Goal: Task Accomplishment & Management: Complete application form

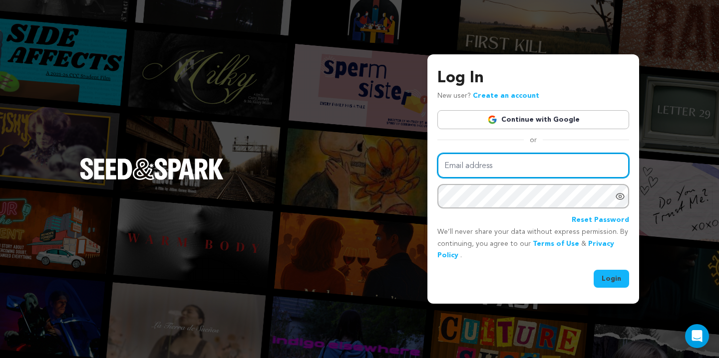
type input "[EMAIL_ADDRESS][DOMAIN_NAME]"
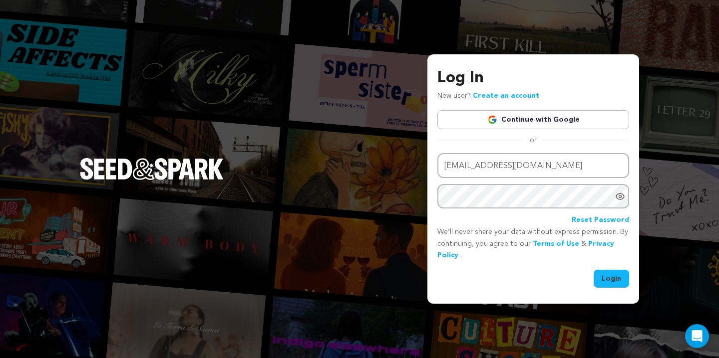
click at [611, 281] on button "Login" at bounding box center [611, 279] width 35 height 18
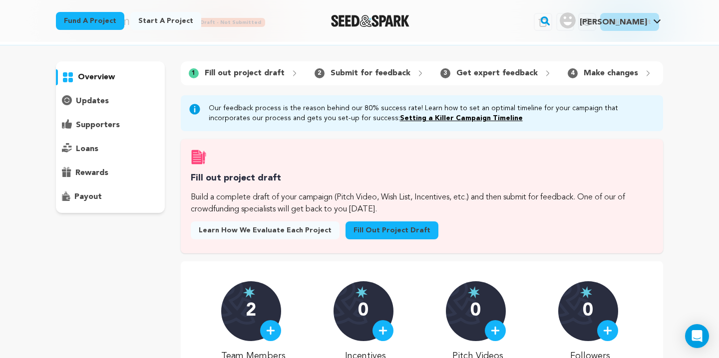
scroll to position [43, 0]
click at [366, 231] on link "Fill out project draft" at bounding box center [391, 230] width 93 height 18
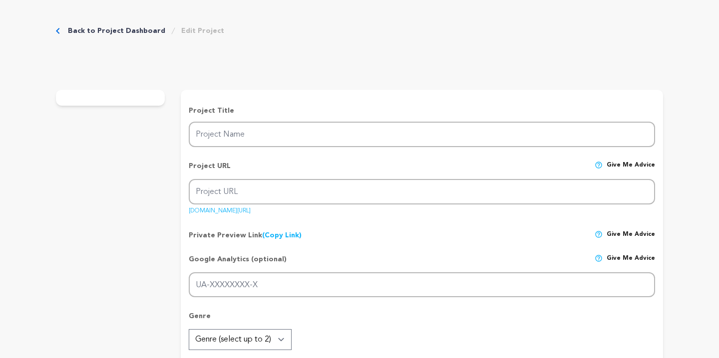
type input "Min Eedi Film Fundraiser"
type input "min-eedi-film-fundraiser"
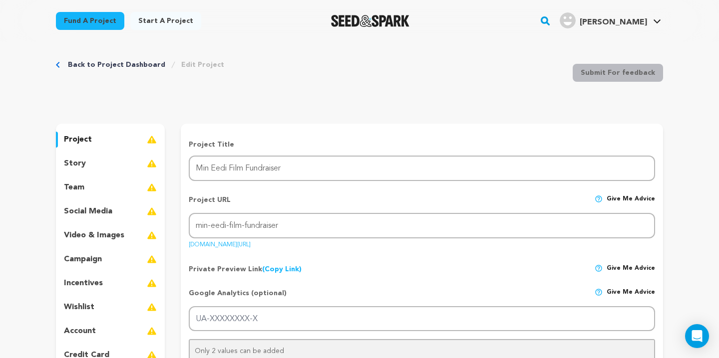
scroll to position [3, 0]
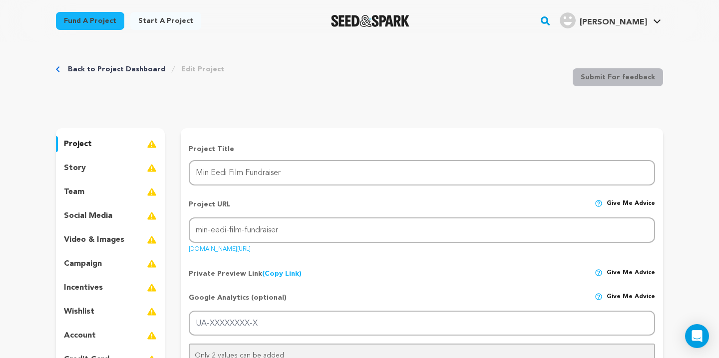
click at [83, 168] on p "story" at bounding box center [75, 168] width 22 height 12
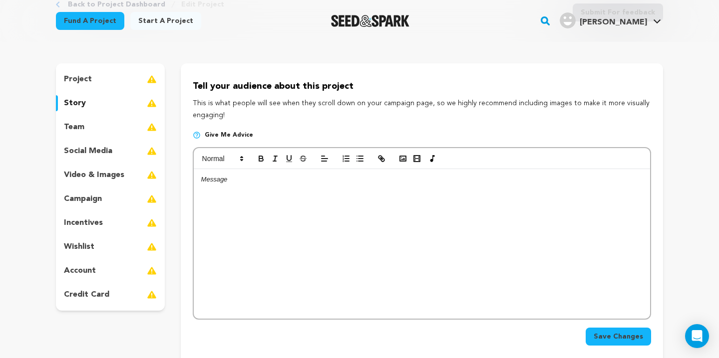
scroll to position [65, 0]
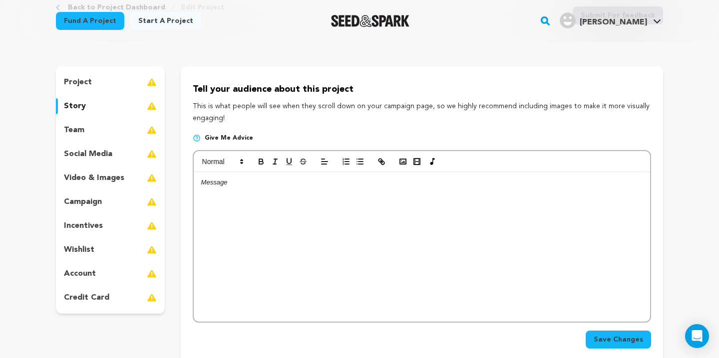
click at [115, 79] on div "project" at bounding box center [110, 82] width 109 height 16
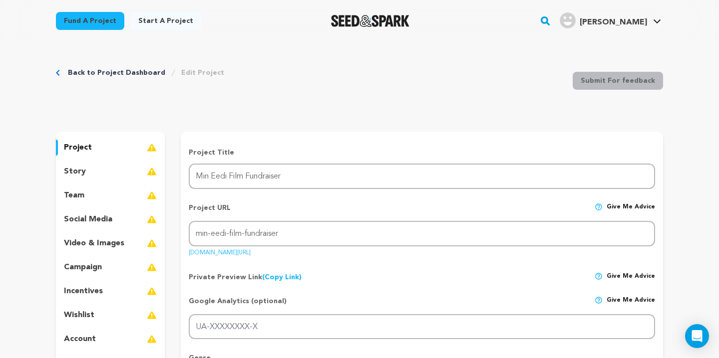
click at [101, 174] on div "story" at bounding box center [110, 172] width 109 height 16
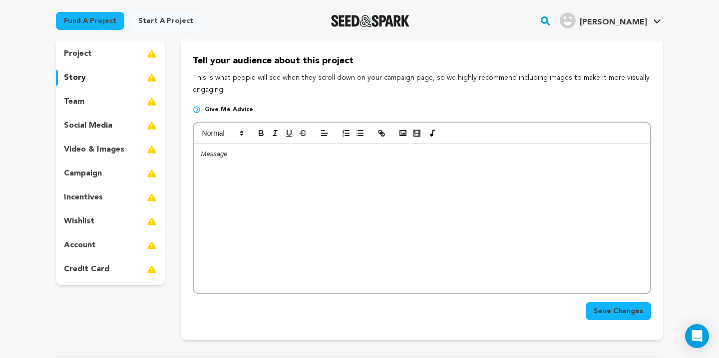
scroll to position [96, 0]
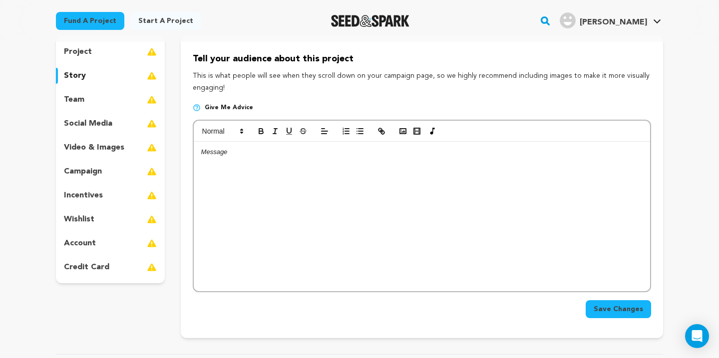
click at [344, 180] on div at bounding box center [422, 217] width 456 height 150
click at [103, 46] on div "project" at bounding box center [110, 52] width 109 height 16
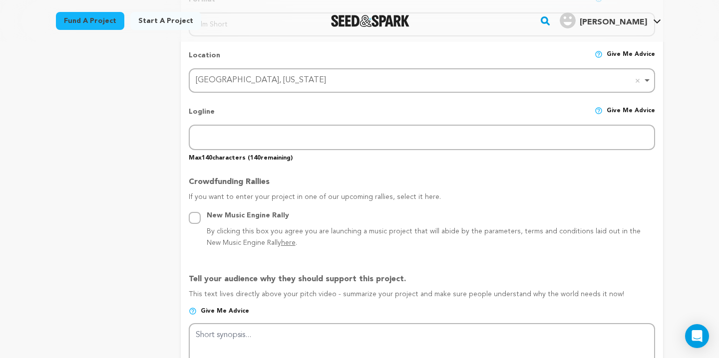
scroll to position [94, 0]
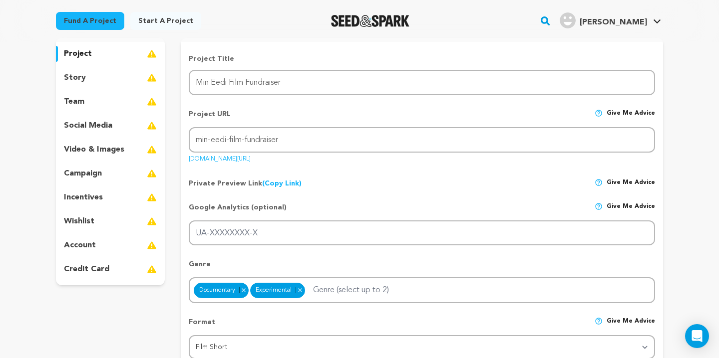
click at [95, 76] on div "story" at bounding box center [110, 78] width 109 height 16
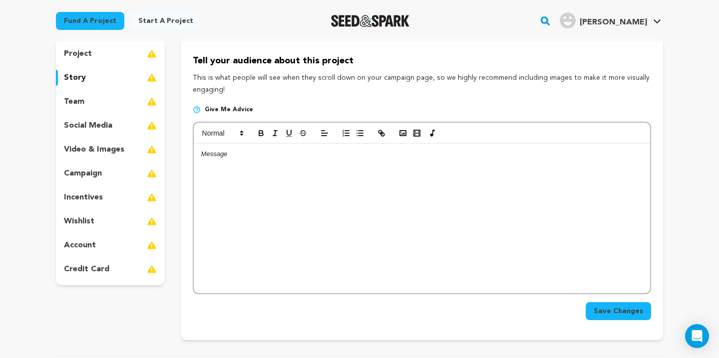
click at [104, 150] on p "video & images" at bounding box center [94, 150] width 60 height 12
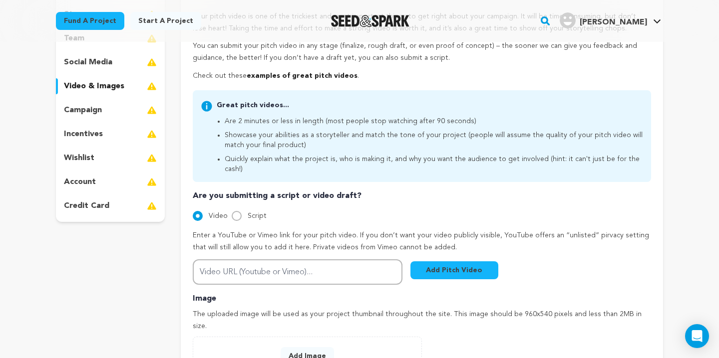
scroll to position [162, 0]
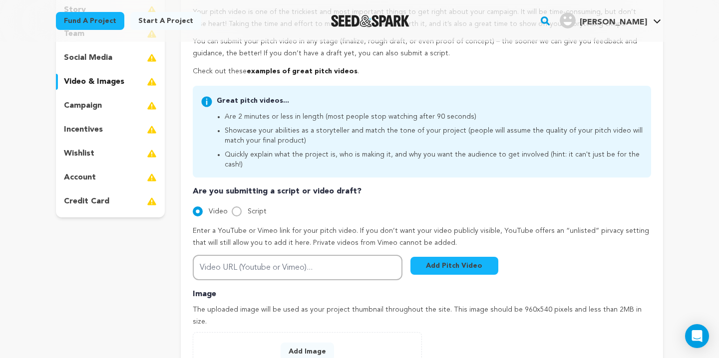
click at [97, 104] on p "campaign" at bounding box center [83, 106] width 38 height 12
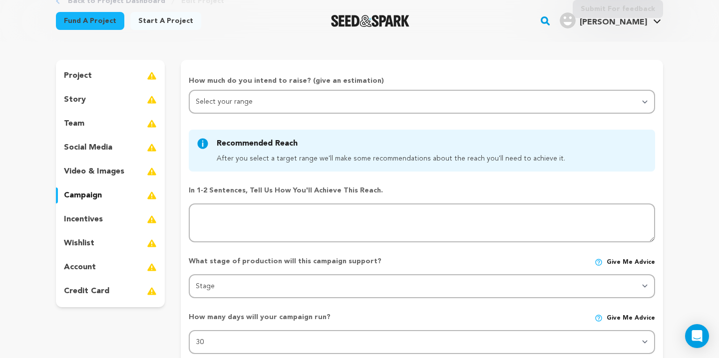
scroll to position [73, 0]
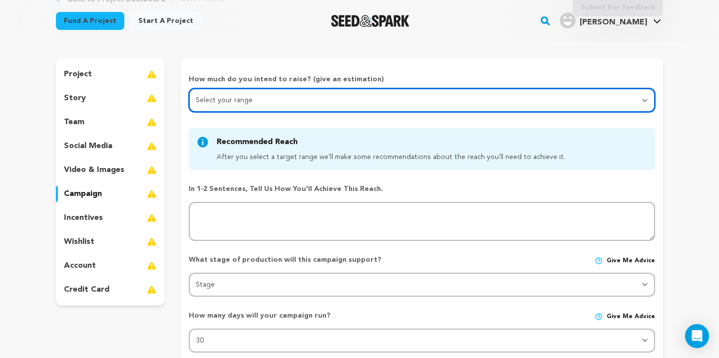
click at [233, 109] on select "Select your range Less than $10k 10k - $14k 15k - $24k 25k - $49k 50k or more" at bounding box center [422, 100] width 466 height 24
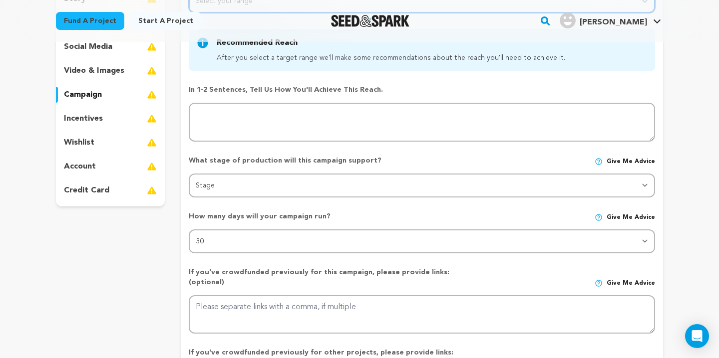
scroll to position [162, 0]
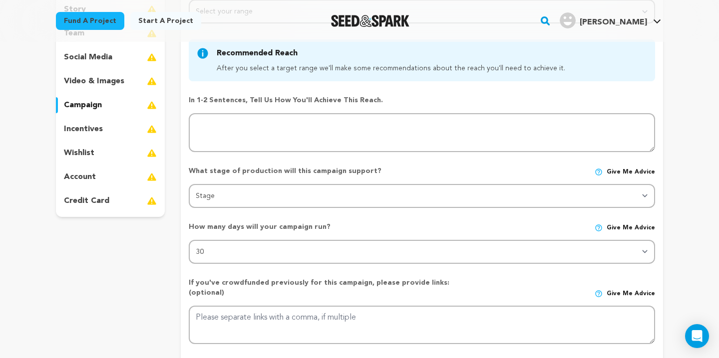
click at [88, 127] on p "incentives" at bounding box center [83, 129] width 39 height 12
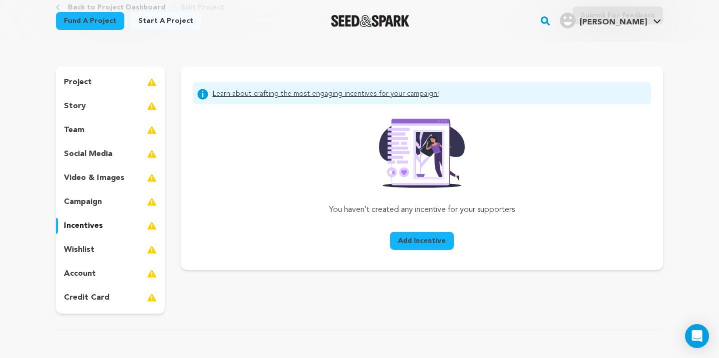
scroll to position [65, 0]
click at [90, 248] on p "wishlist" at bounding box center [79, 251] width 30 height 12
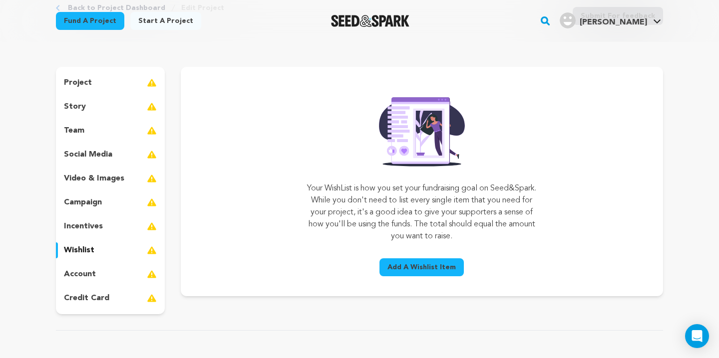
click at [104, 276] on div "account" at bounding box center [110, 275] width 109 height 16
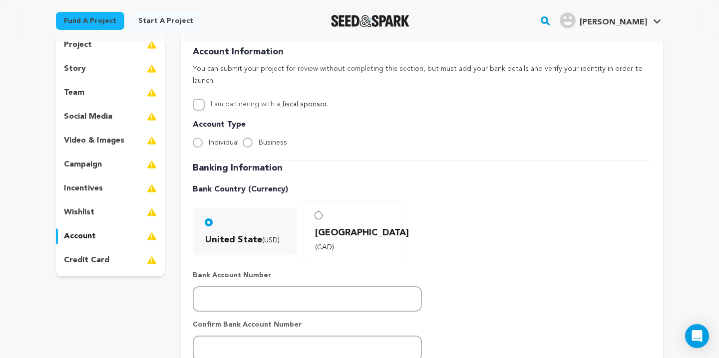
scroll to position [105, 0]
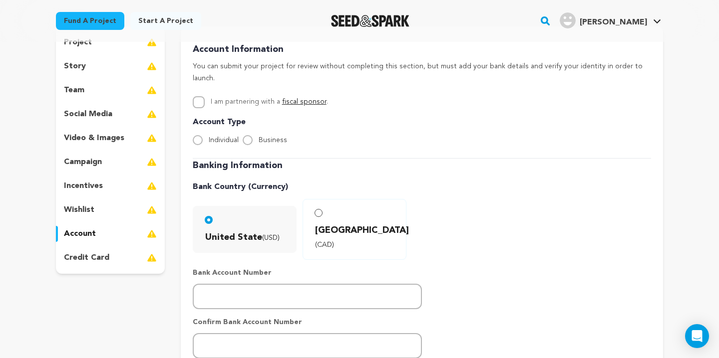
click at [522, 217] on div "United State (USD) Canada (CAD)" at bounding box center [422, 229] width 458 height 61
click at [537, 161] on div "Banking Information Bank Country (Currency) United State (USD) Canada (CAD)" at bounding box center [422, 307] width 458 height 296
click at [82, 211] on p "wishlist" at bounding box center [79, 210] width 30 height 12
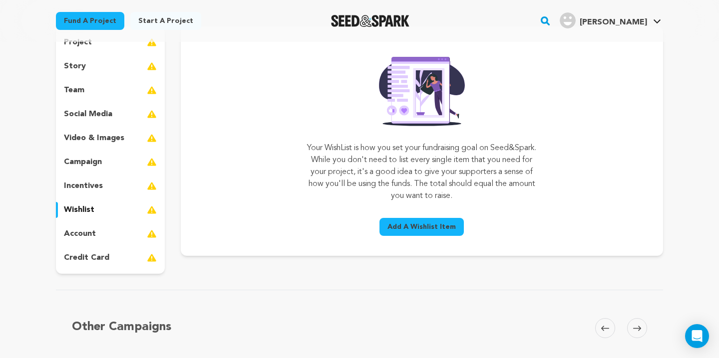
click at [80, 181] on p "incentives" at bounding box center [83, 186] width 39 height 12
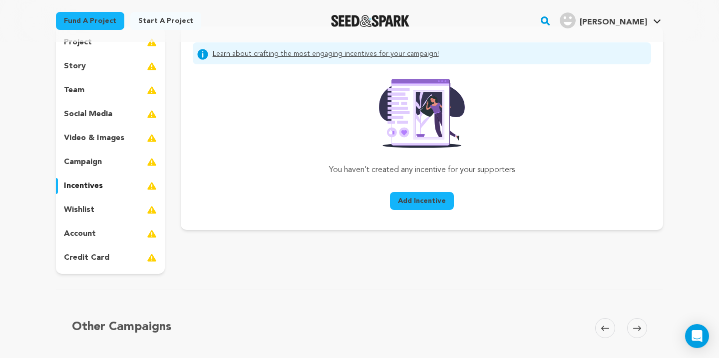
click at [103, 207] on div "wishlist" at bounding box center [110, 210] width 109 height 16
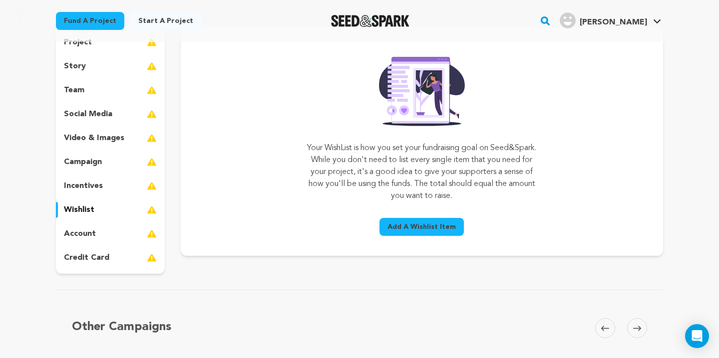
click at [399, 222] on span "Add A Wishlist Item" at bounding box center [421, 227] width 68 height 10
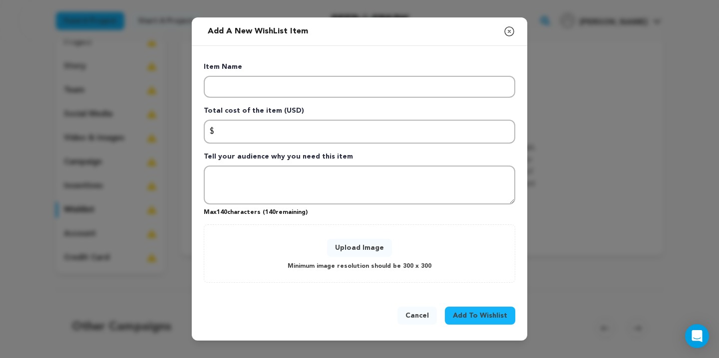
click at [508, 30] on icon "button" at bounding box center [509, 31] width 12 height 12
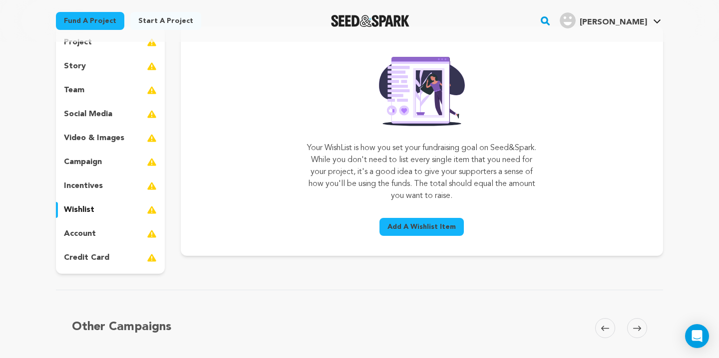
click at [75, 183] on p "incentives" at bounding box center [83, 186] width 39 height 12
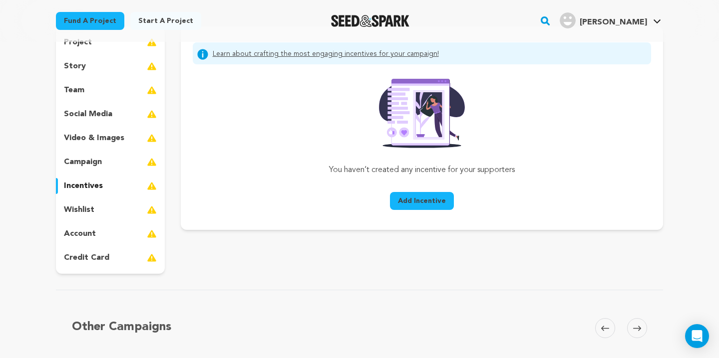
click at [169, 186] on div "project story team social media video & images campaign incentives wishlist" at bounding box center [359, 150] width 607 height 248
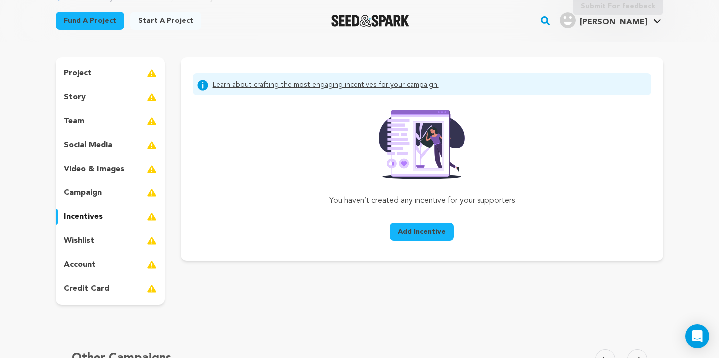
scroll to position [72, 0]
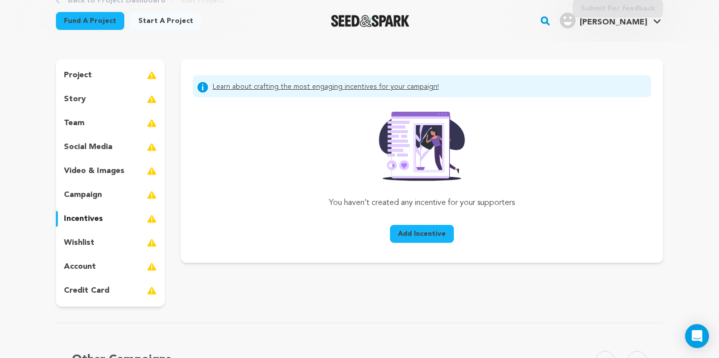
click at [86, 198] on p "campaign" at bounding box center [83, 195] width 38 height 12
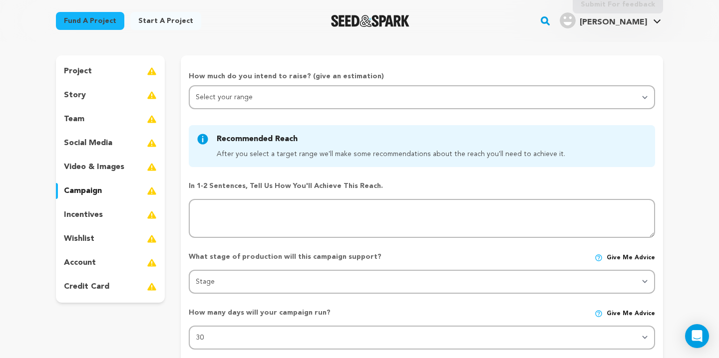
scroll to position [77, 0]
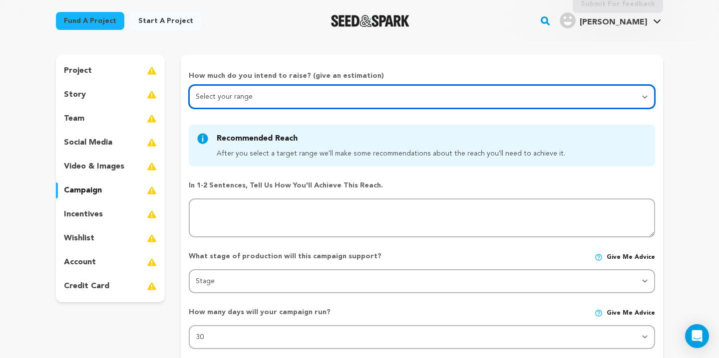
click at [220, 97] on select "Select your range Less than $10k 10k - $14k 15k - $24k 25k - $49k 50k or more" at bounding box center [422, 97] width 466 height 24
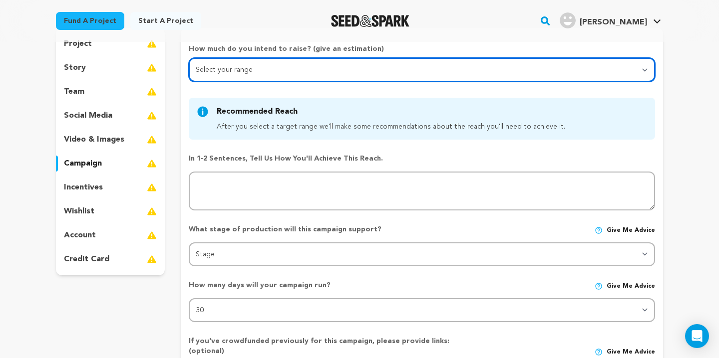
scroll to position [0, 0]
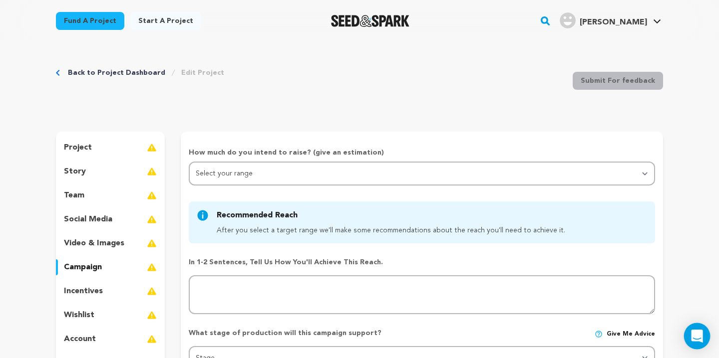
click at [700, 345] on div "Open Intercom Messenger" at bounding box center [697, 337] width 26 height 26
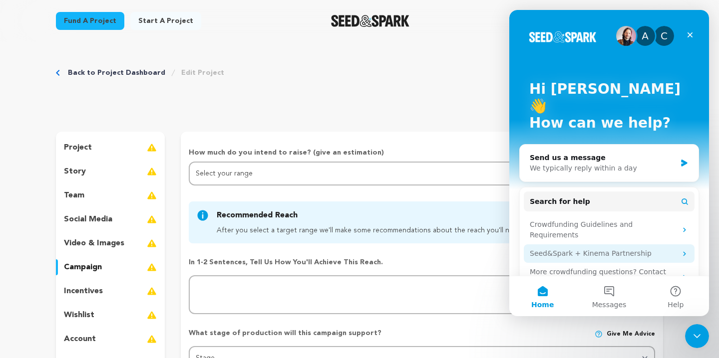
scroll to position [16, 0]
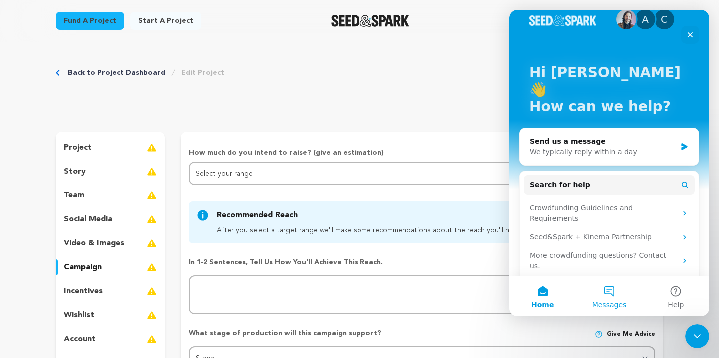
click at [607, 292] on button "Messages" at bounding box center [609, 297] width 66 height 40
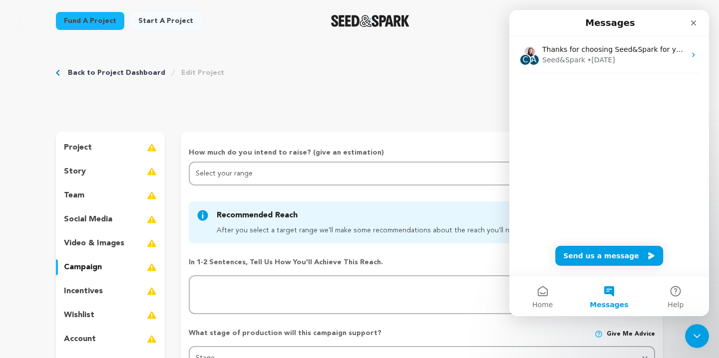
click at [391, 37] on div "Fund a project Start a project Search" at bounding box center [359, 21] width 639 height 42
click at [592, 149] on div "C A Thanks for choosing Seed&Spark for your project! If you have any questions …" at bounding box center [609, 156] width 200 height 240
click at [605, 257] on button "Send us a message" at bounding box center [609, 256] width 108 height 20
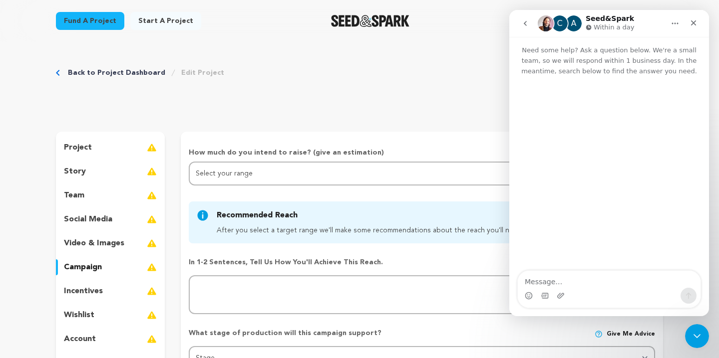
click at [560, 284] on textarea "Message…" at bounding box center [609, 279] width 183 height 17
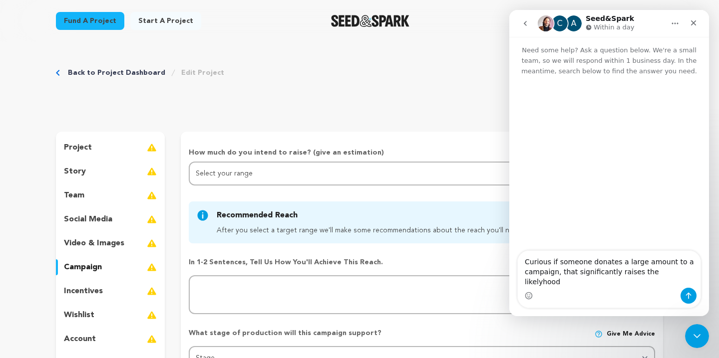
click at [548, 271] on textarea "Curious if someone donates a large amount to a campaign, that significantly rai…" at bounding box center [609, 269] width 183 height 37
click at [589, 273] on textarea "Curious, if someone donates a large amount to a campaign, that significantly ra…" at bounding box center [609, 269] width 183 height 37
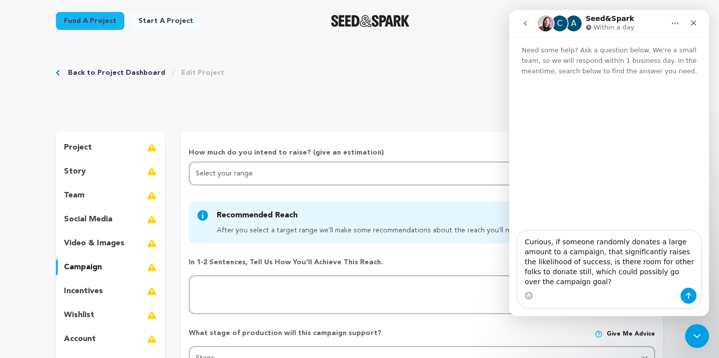
drag, startPoint x: 634, startPoint y: 275, endPoint x: 675, endPoint y: 275, distance: 40.9
click at [675, 275] on textarea "Curious, if someone randomly donates a large amount to a campaign, that signifi…" at bounding box center [609, 259] width 183 height 57
click at [598, 285] on textarea "Curious, if someone randomly donates a large amount to a campaign, that signifi…" at bounding box center [609, 259] width 183 height 57
drag, startPoint x: 578, startPoint y: 284, endPoint x: 498, endPoint y: 213, distance: 107.5
click html "C A Seed&Spark Within a day Need some help? Ask a question below. We're a small…"
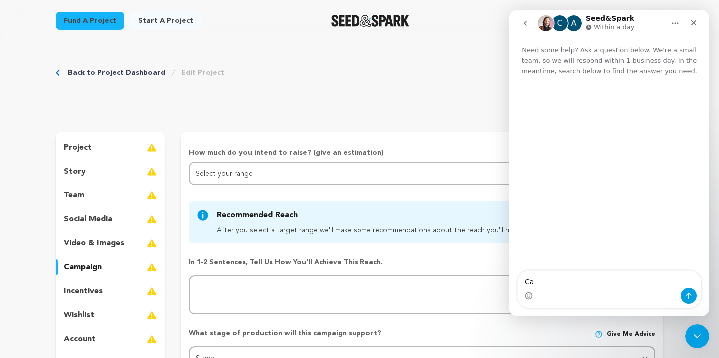
type textarea "C"
type textarea "I"
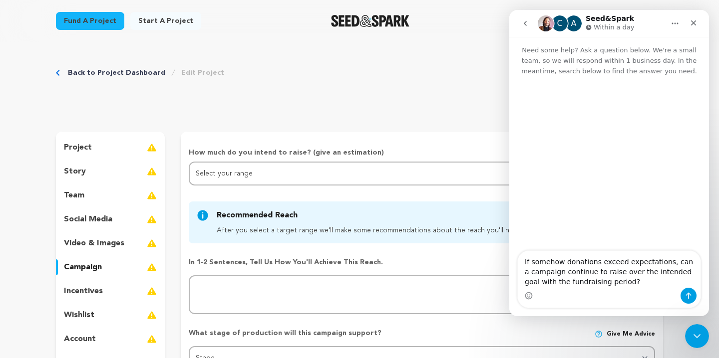
type textarea "If somehow donations exceed expectations, can a campaign continue to raise over…"
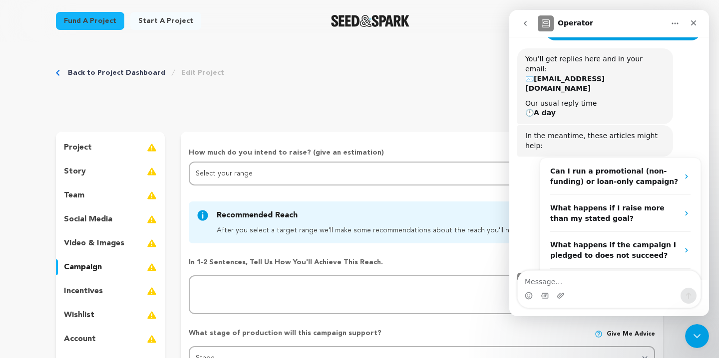
scroll to position [103, 0]
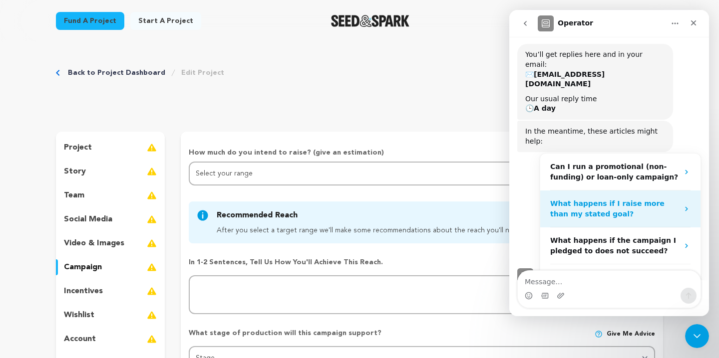
click at [584, 200] on strong "What happens if I raise more than my stated goal?" at bounding box center [607, 209] width 114 height 18
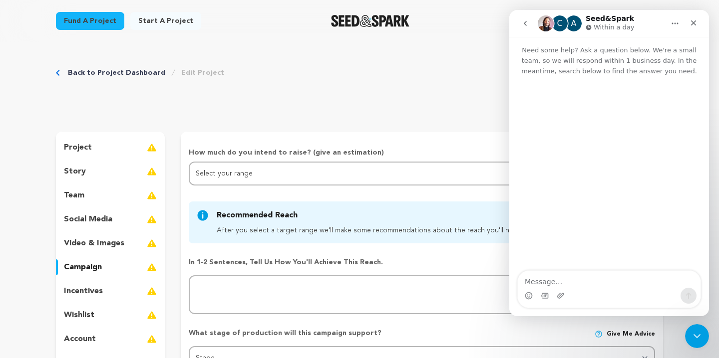
scroll to position [0, 0]
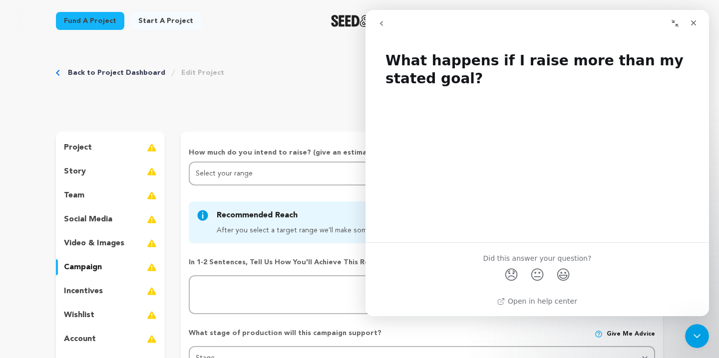
click at [382, 22] on icon "go back" at bounding box center [381, 23] width 8 height 8
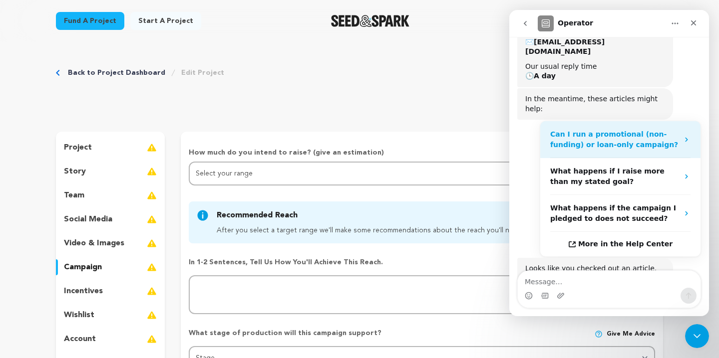
scroll to position [181, 0]
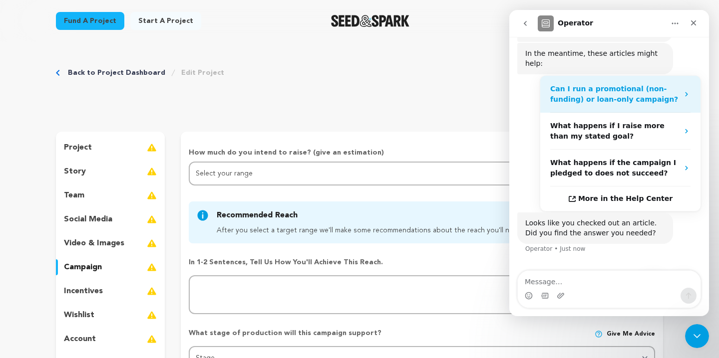
click at [587, 85] on strong "Can I run a promotional (non-funding) or loan-only campaign?" at bounding box center [614, 94] width 128 height 18
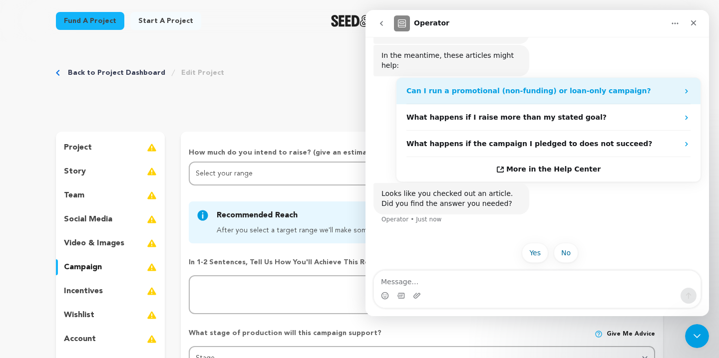
scroll to position [0, 0]
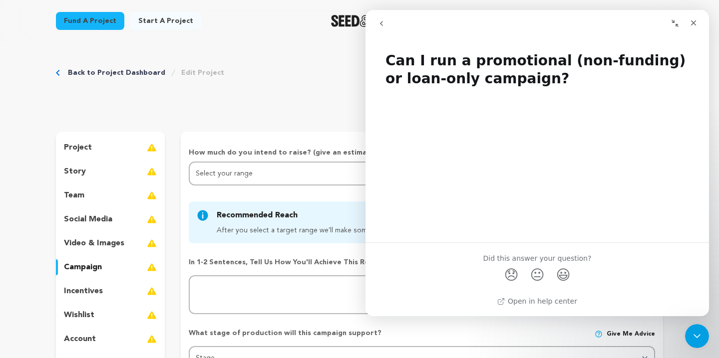
click at [383, 29] on button "go back" at bounding box center [381, 23] width 19 height 19
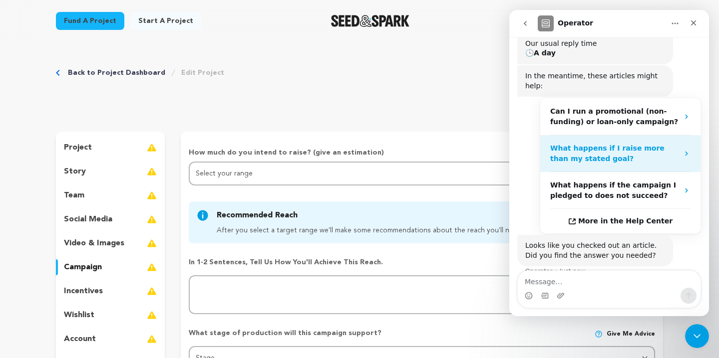
scroll to position [181, 0]
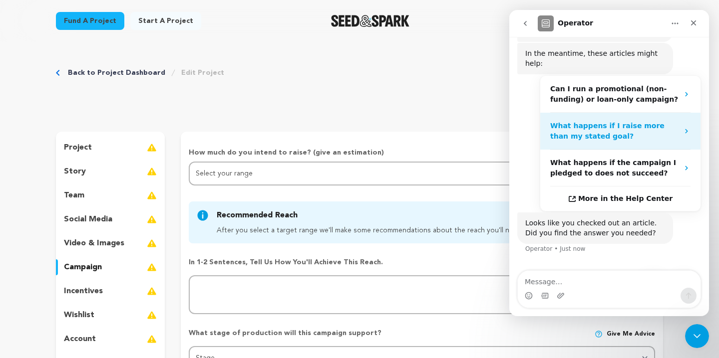
click at [569, 122] on strong "What happens if I raise more than my stated goal?" at bounding box center [607, 131] width 114 height 18
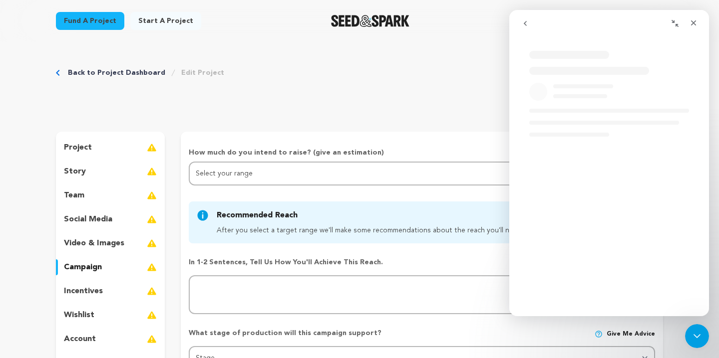
scroll to position [0, 0]
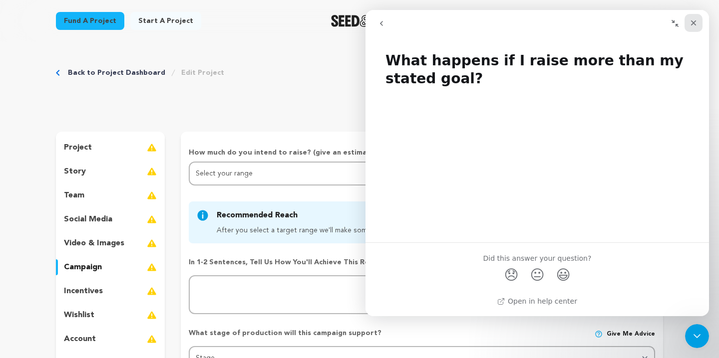
click at [689, 23] on icon "Close" at bounding box center [693, 23] width 8 height 8
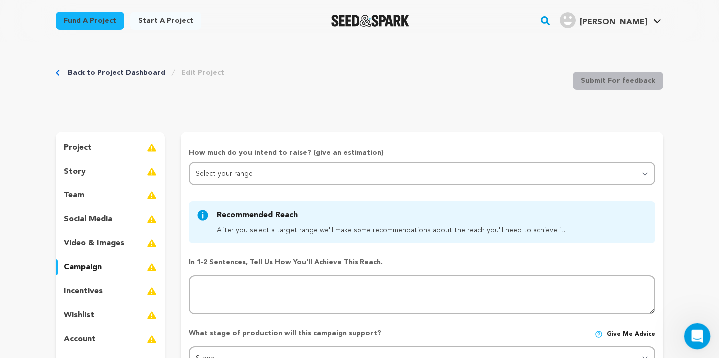
click at [693, 329] on icon "Open Intercom Messenger" at bounding box center [695, 335] width 16 height 16
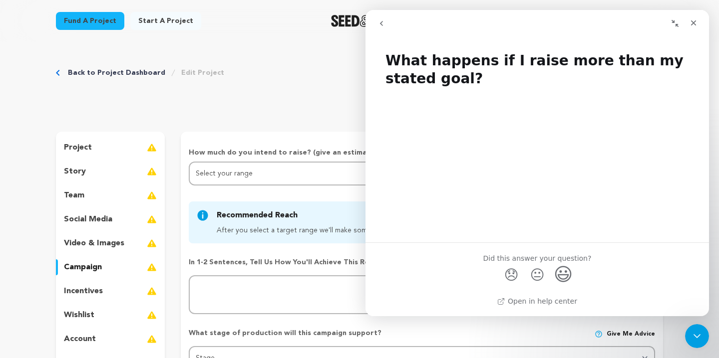
click at [560, 272] on span "😃" at bounding box center [563, 274] width 19 height 26
click at [378, 21] on icon "go back" at bounding box center [381, 23] width 8 height 8
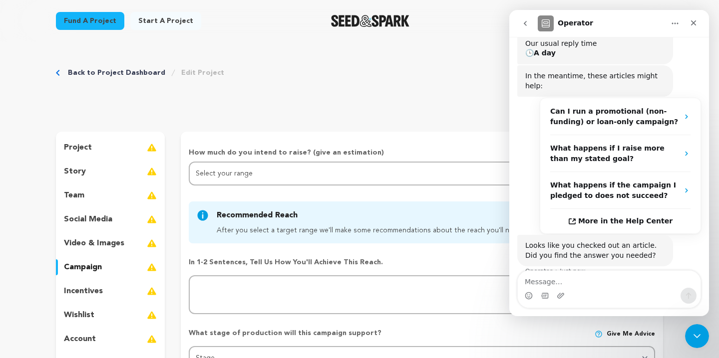
scroll to position [181, 0]
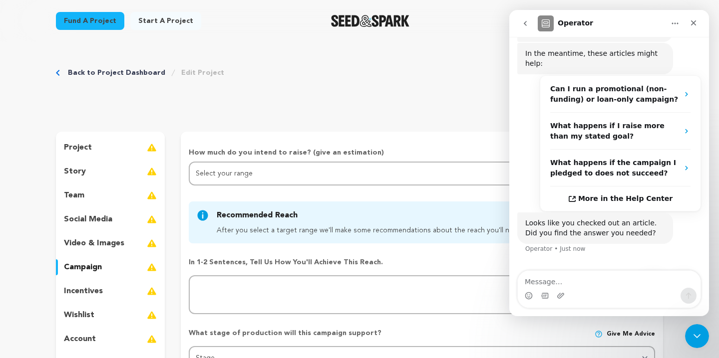
click at [651, 273] on button "Yes" at bounding box center [653, 283] width 26 height 20
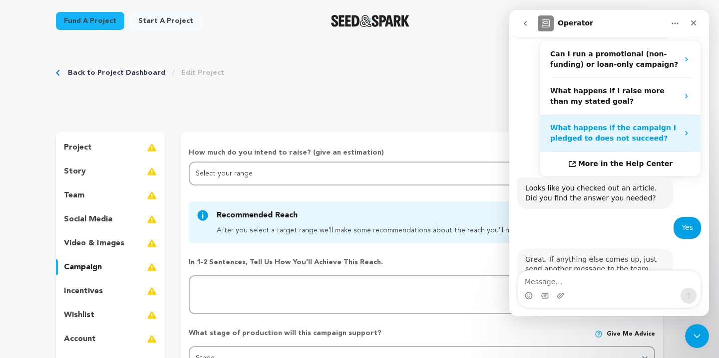
scroll to position [215, 0]
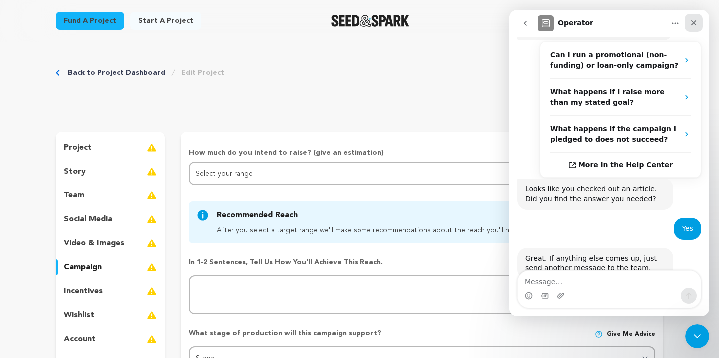
click at [694, 28] on div "Close" at bounding box center [693, 23] width 18 height 18
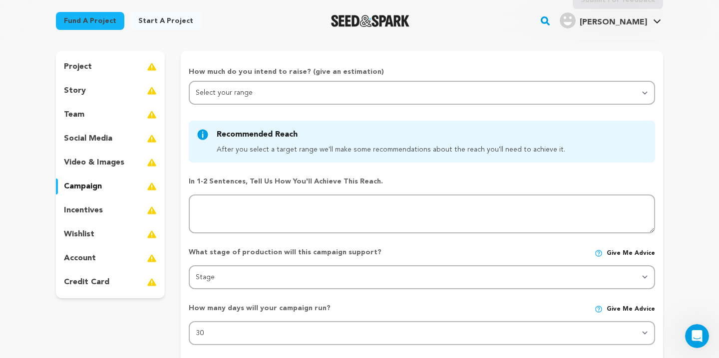
click at [109, 164] on p "video & images" at bounding box center [94, 163] width 60 height 12
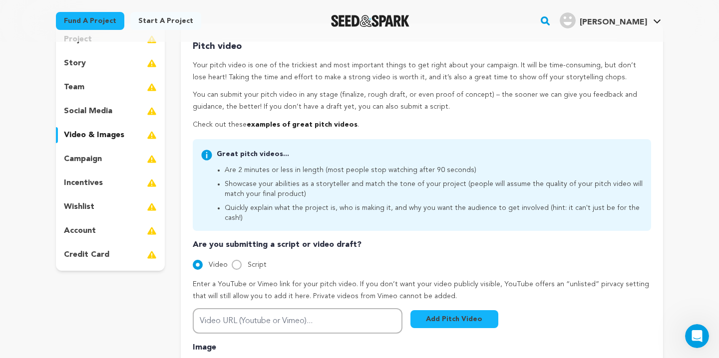
scroll to position [110, 0]
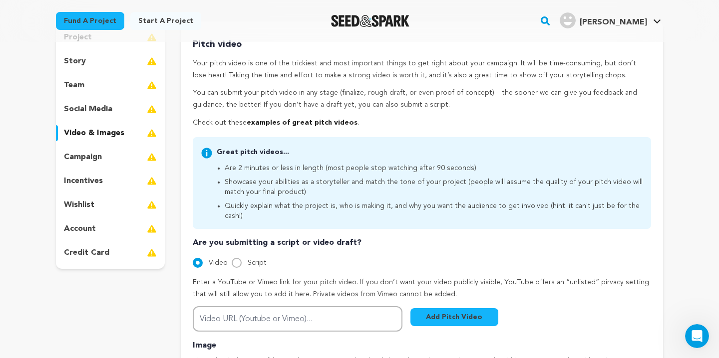
click at [110, 107] on p "social media" at bounding box center [88, 109] width 48 height 12
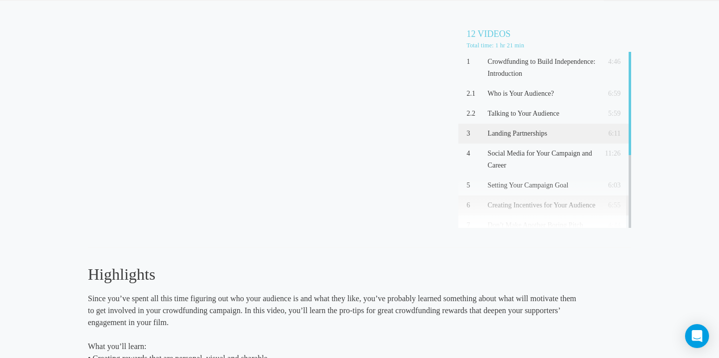
click at [502, 132] on p "Landing Partnerships" at bounding box center [542, 134] width 108 height 12
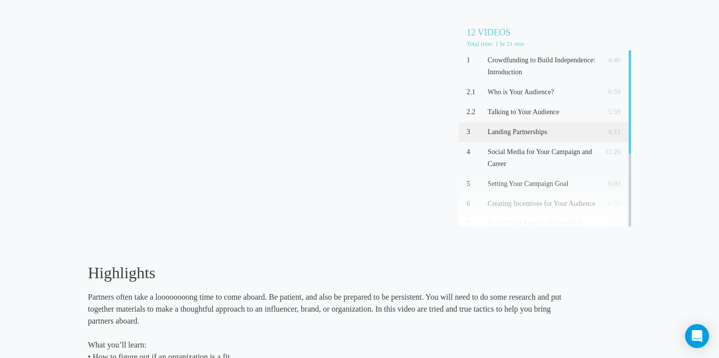
scroll to position [29, 0]
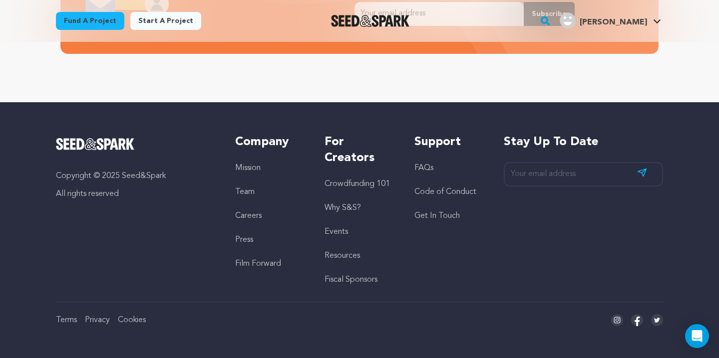
scroll to position [0, 189]
click at [423, 164] on li "FAQs" at bounding box center [448, 168] width 69 height 12
click at [424, 170] on link "FAQs" at bounding box center [423, 168] width 19 height 8
